Goal: Find specific page/section: Find specific page/section

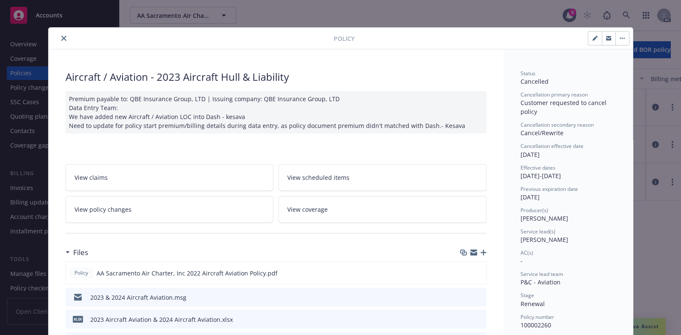
drag, startPoint x: 63, startPoint y: 40, endPoint x: 316, endPoint y: 29, distance: 253.4
click at [64, 39] on button "close" at bounding box center [64, 38] width 10 height 10
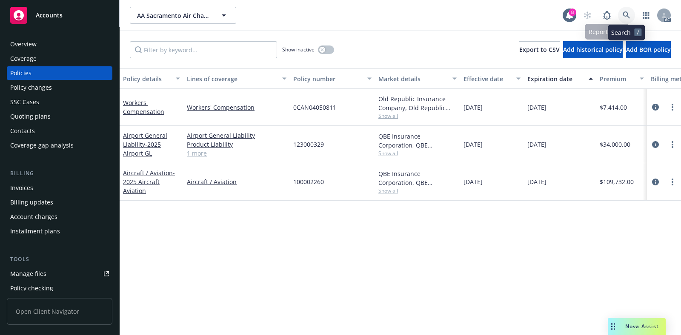
click at [627, 14] on icon at bounding box center [627, 15] width 8 height 8
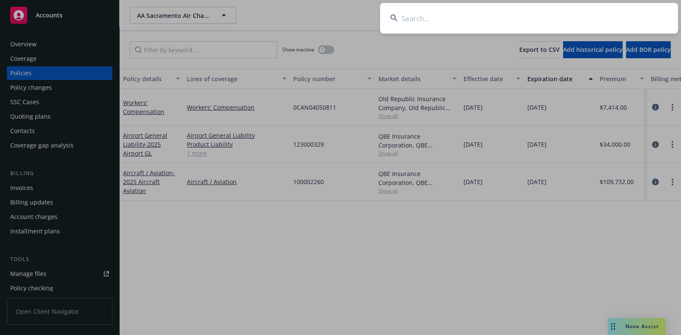
click at [494, 11] on input at bounding box center [529, 18] width 298 height 31
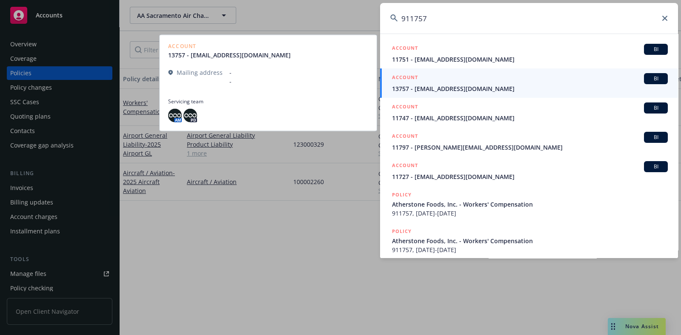
type input "911757"
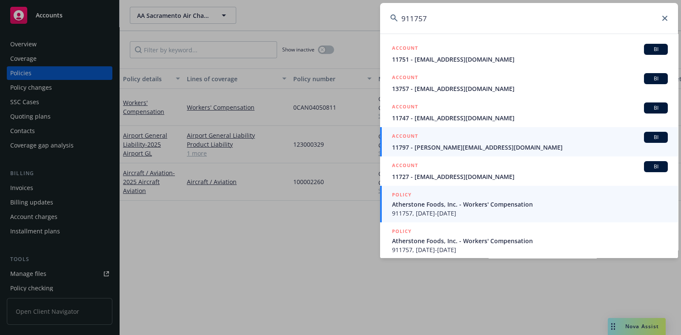
click at [491, 207] on span "Atherstone Foods, Inc. - Workers' Compensation" at bounding box center [530, 204] width 276 height 9
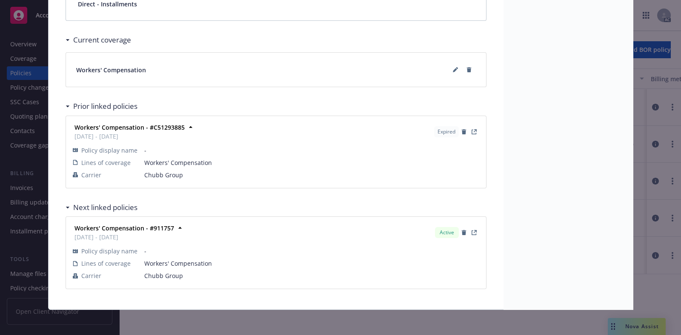
scroll to position [454, 0]
